Goal: Task Accomplishment & Management: Use online tool/utility

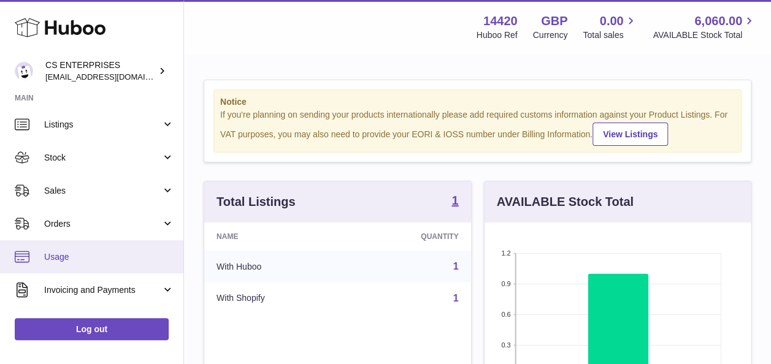
scroll to position [88, 0]
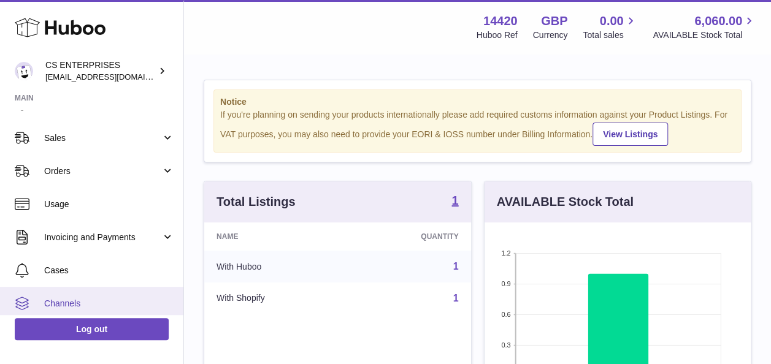
click at [103, 307] on span "Channels" at bounding box center [109, 304] width 130 height 12
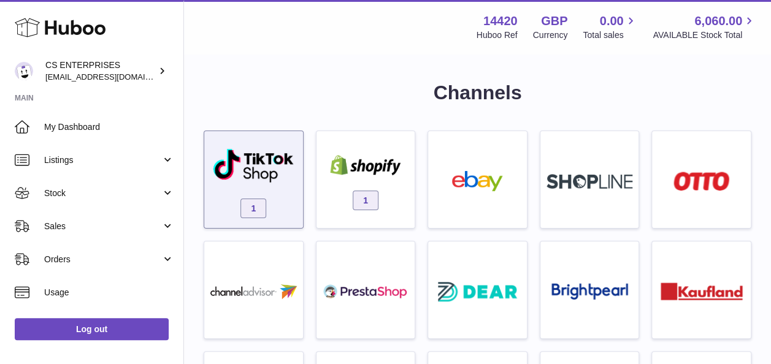
click at [263, 177] on img at bounding box center [253, 166] width 83 height 36
